Goal: Navigation & Orientation: Find specific page/section

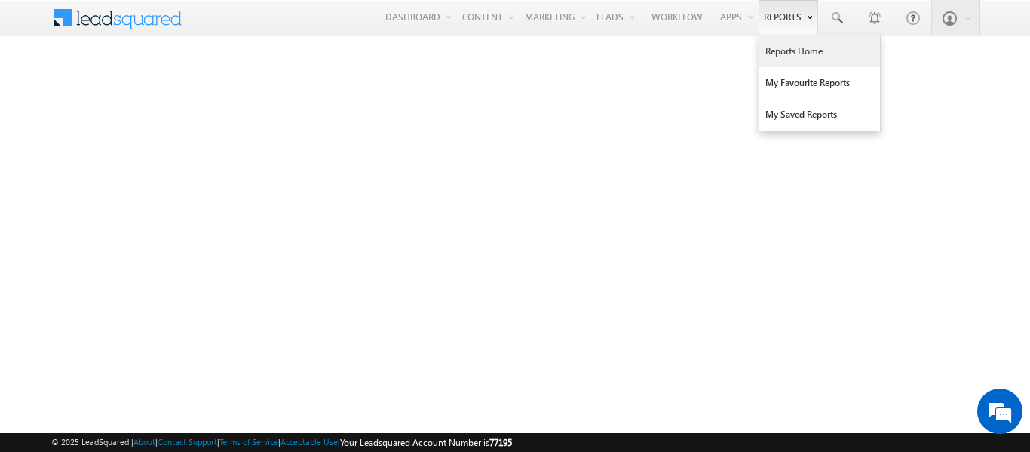
click at [787, 53] on link "Reports Home" at bounding box center [819, 51] width 121 height 32
click at [778, 54] on link "Reports Home" at bounding box center [819, 51] width 121 height 32
